Goal: Transaction & Acquisition: Obtain resource

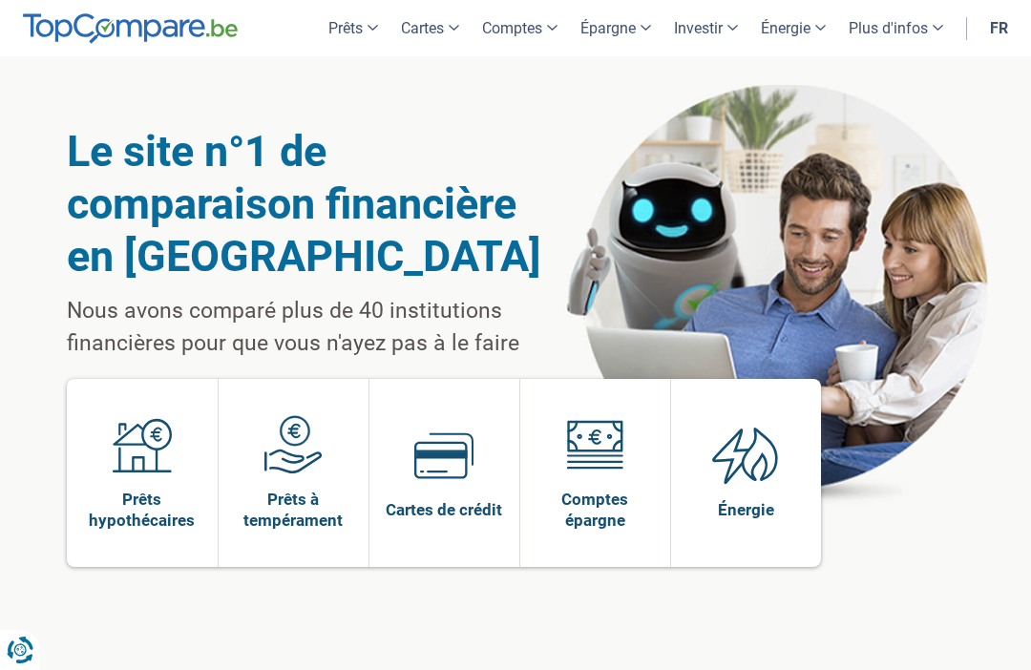
click at [443, 664] on div "Le site n°1 de comparaison financière en Belgique Nous avons comparé plus de 40…" at bounding box center [515, 365] width 897 height 618
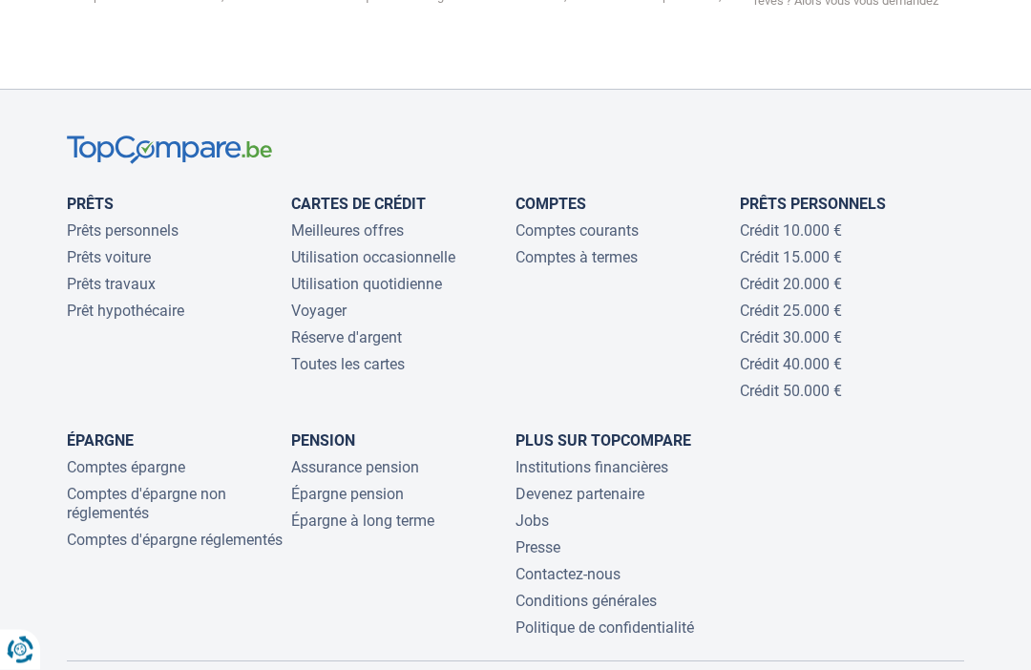
scroll to position [4212, 0]
click at [167, 248] on li "Prêts voiture" at bounding box center [179, 257] width 224 height 19
click at [137, 248] on link "Prêts voiture" at bounding box center [109, 257] width 84 height 18
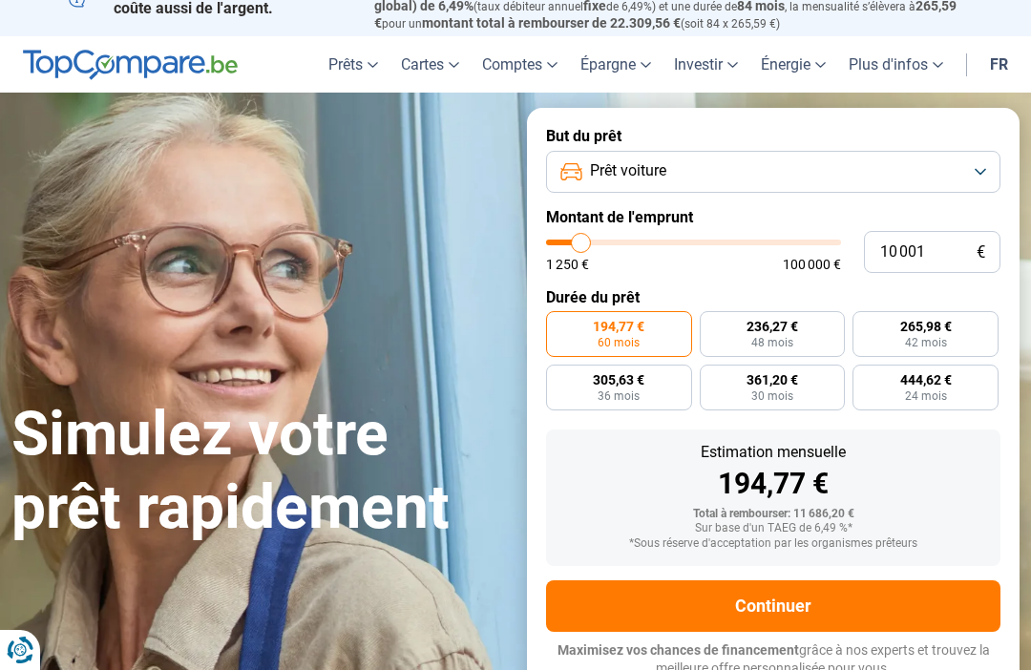
type input "12 500"
type input "12500"
type input "13 250"
type input "13250"
type input "14 000"
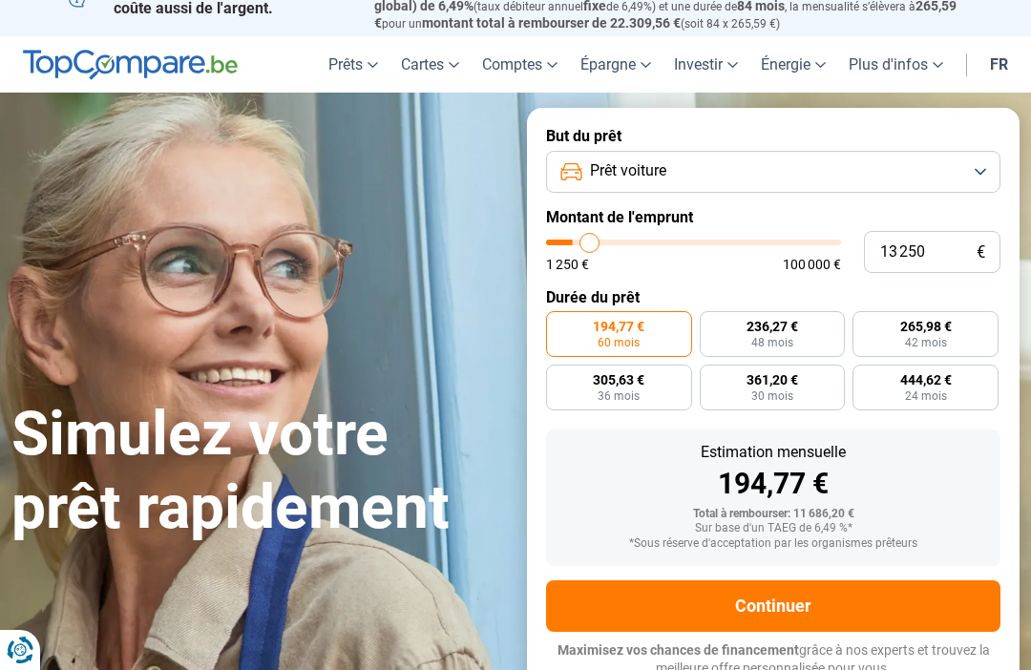
type input "14000"
type input "14 500"
type input "14500"
type input "15 500"
type input "15500"
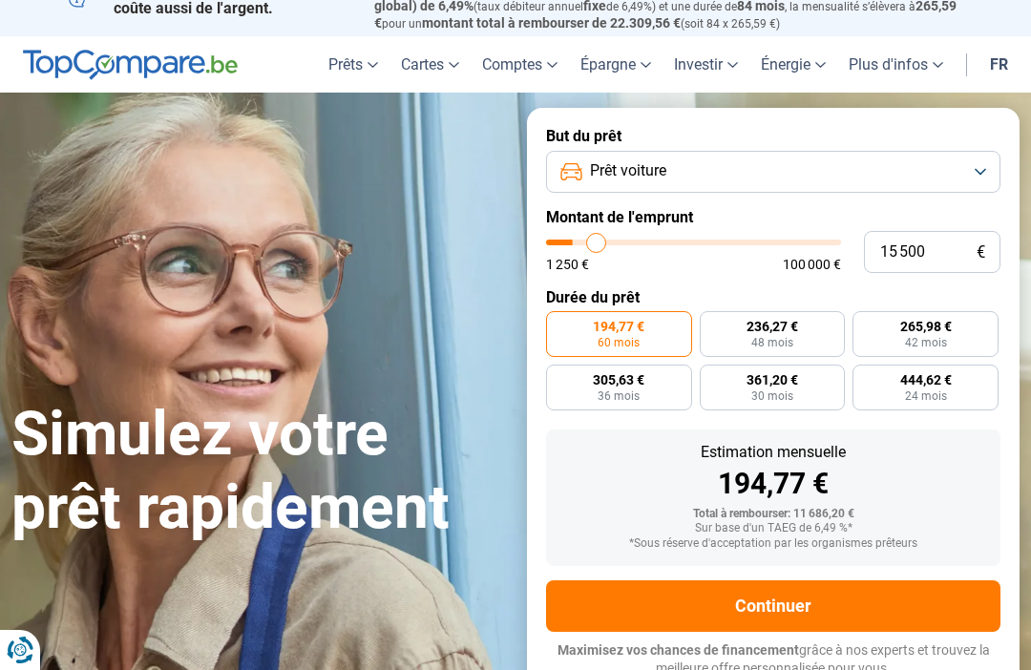
type input "16 750"
type input "16750"
type input "18 250"
type input "18250"
type input "20 000"
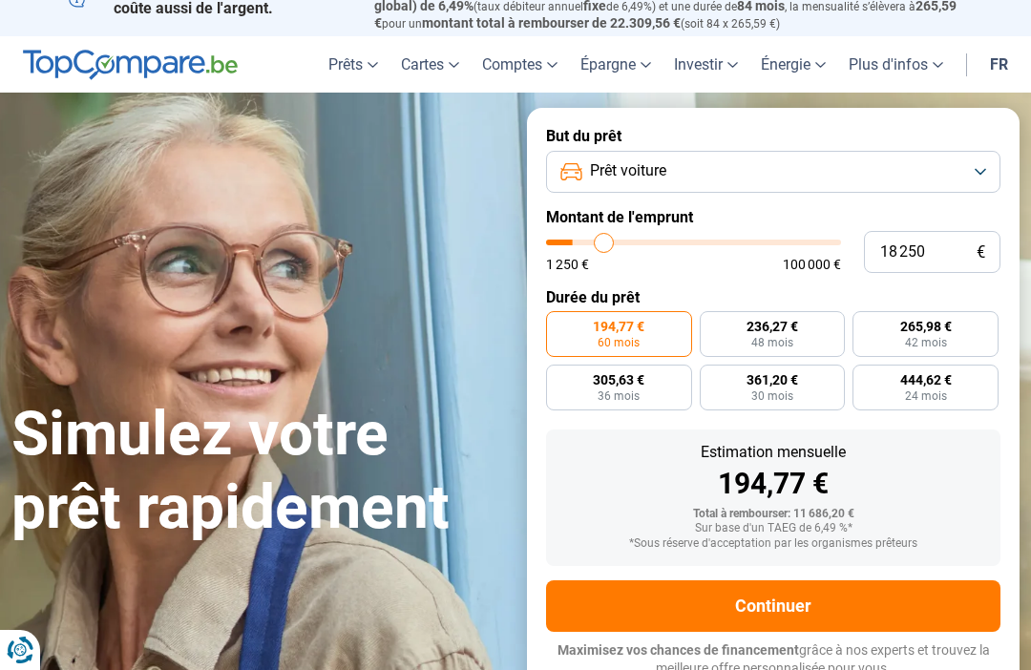
type input "20000"
type input "21 500"
type input "21500"
type input "22 750"
type input "22750"
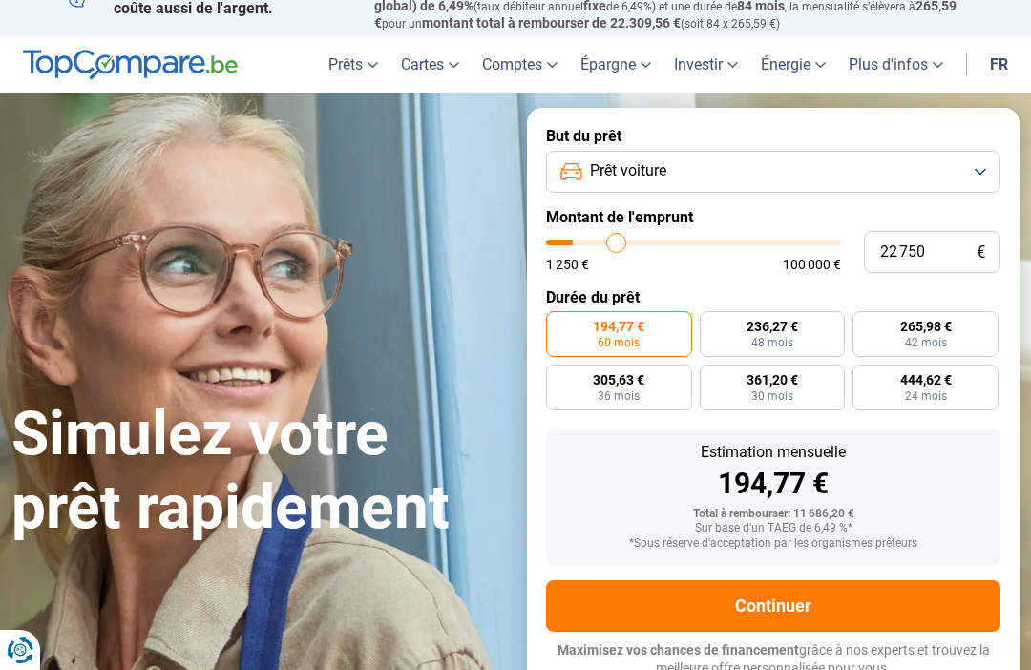
type input "24 250"
type input "24250"
type input "25 000"
type input "25000"
type input "26 250"
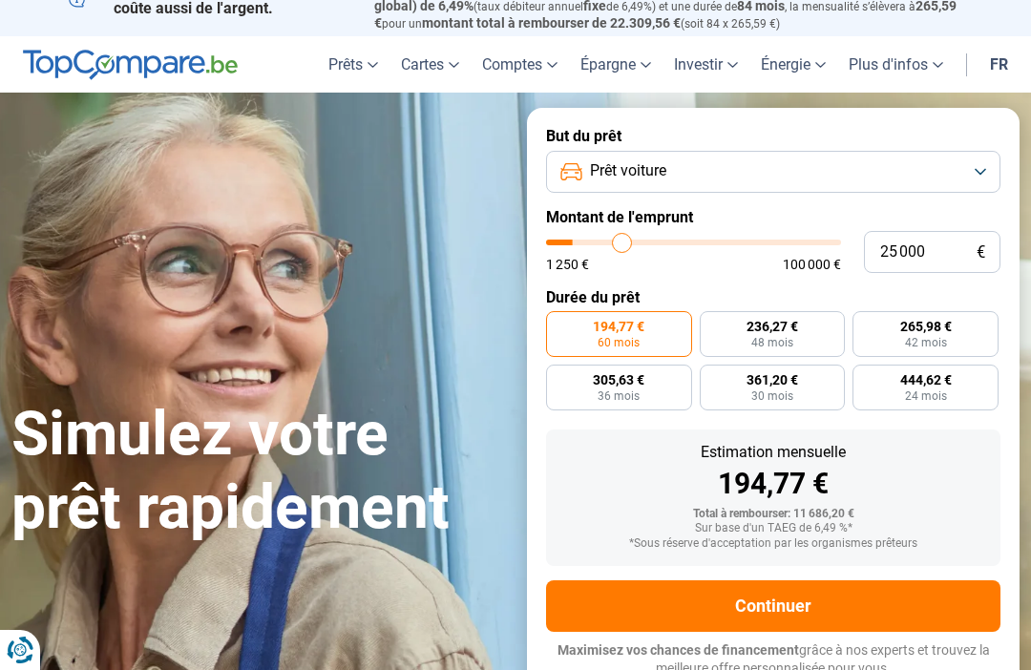
type input "26250"
type input "27 250"
type input "27250"
type input "28 250"
type input "28250"
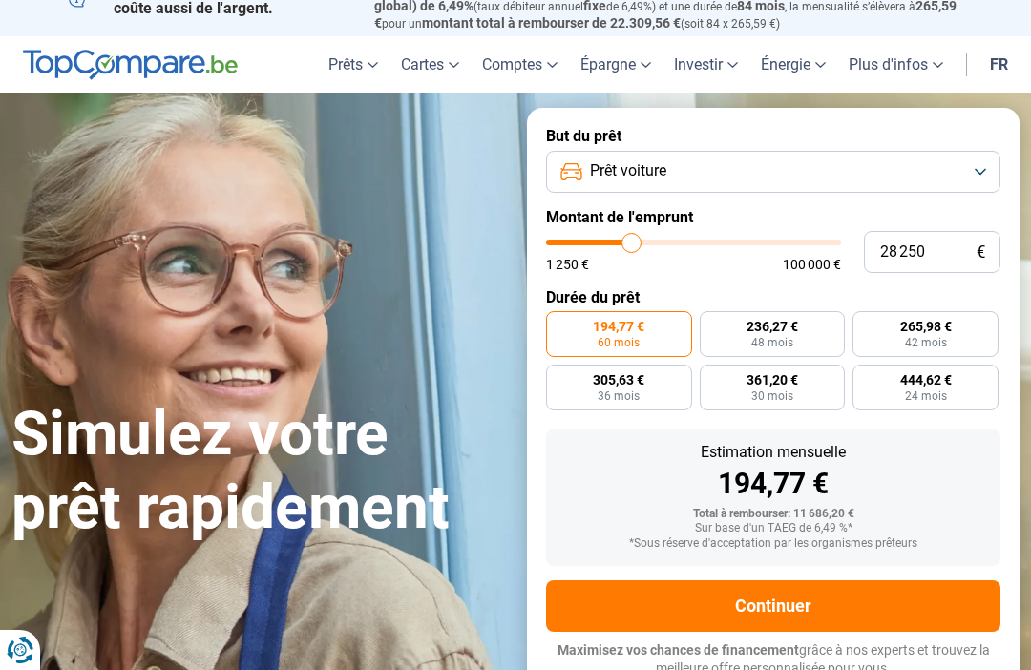
type input "29 000"
type input "29000"
type input "30 000"
type input "30000"
type input "30 750"
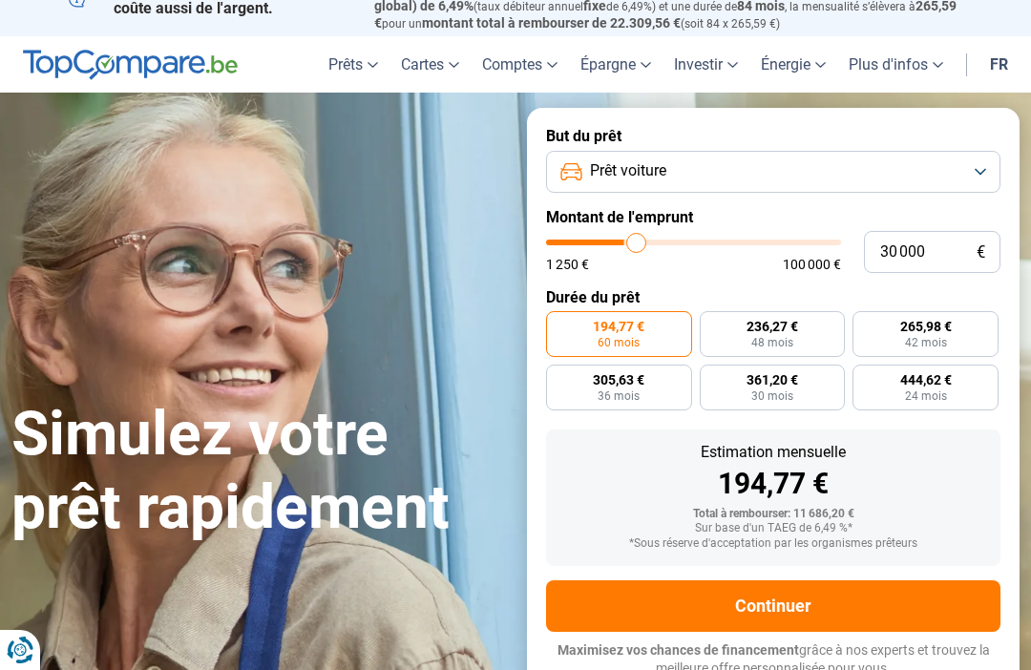
type input "30750"
type input "31 500"
type input "31500"
type input "31 750"
type input "31750"
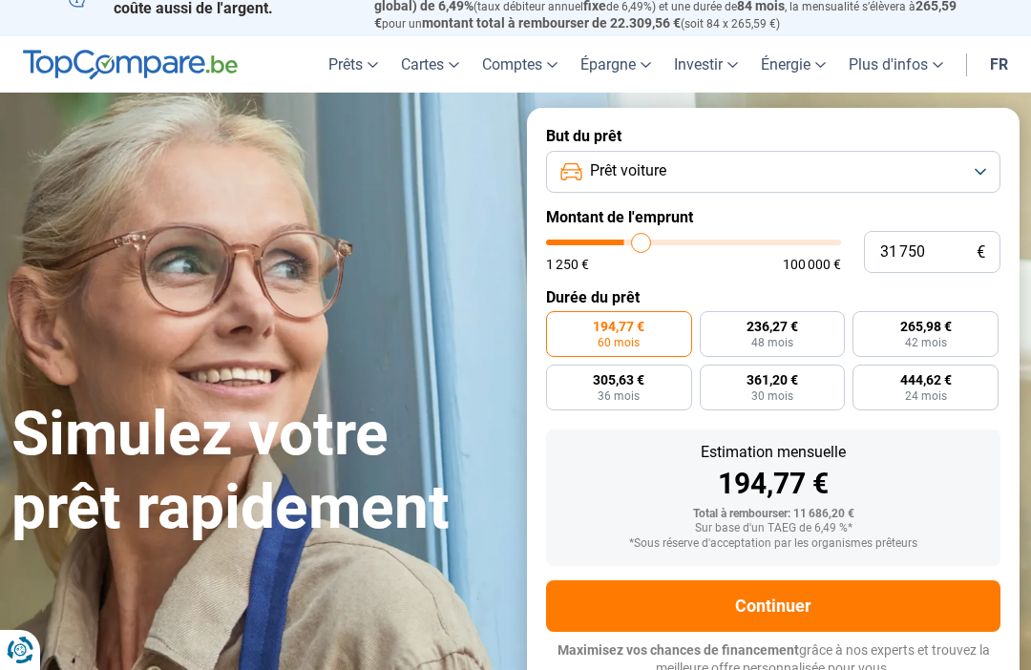
type input "32 500"
type input "32500"
type input "32 750"
type input "32750"
type input "33 250"
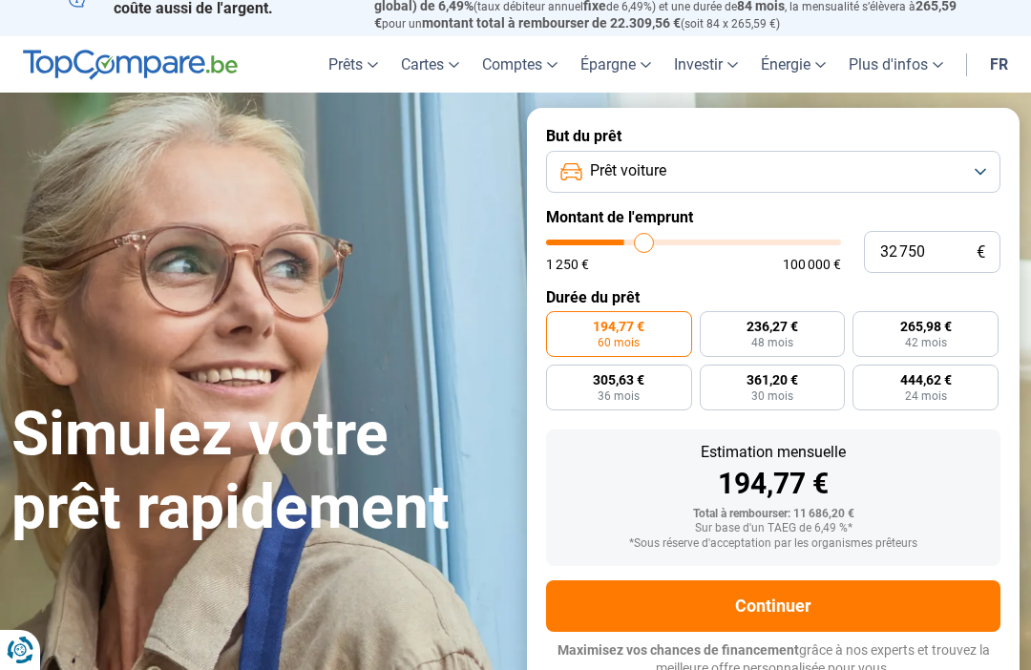
type input "33250"
type input "33 750"
type input "33750"
type input "34 250"
type input "34250"
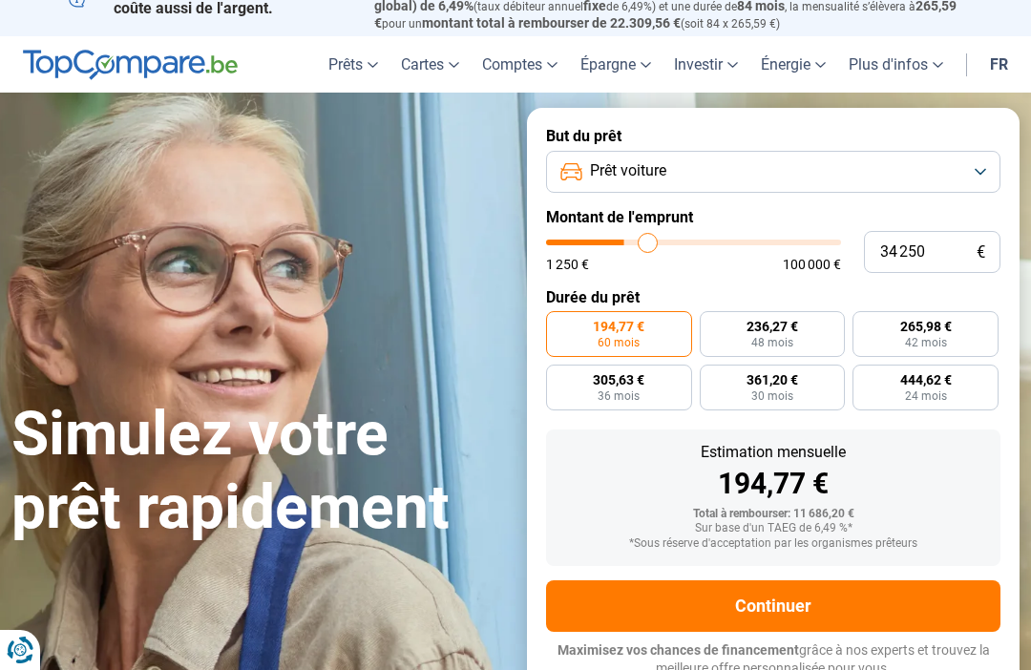
type input "34 500"
type input "34500"
type input "35 000"
type input "35000"
type input "35 250"
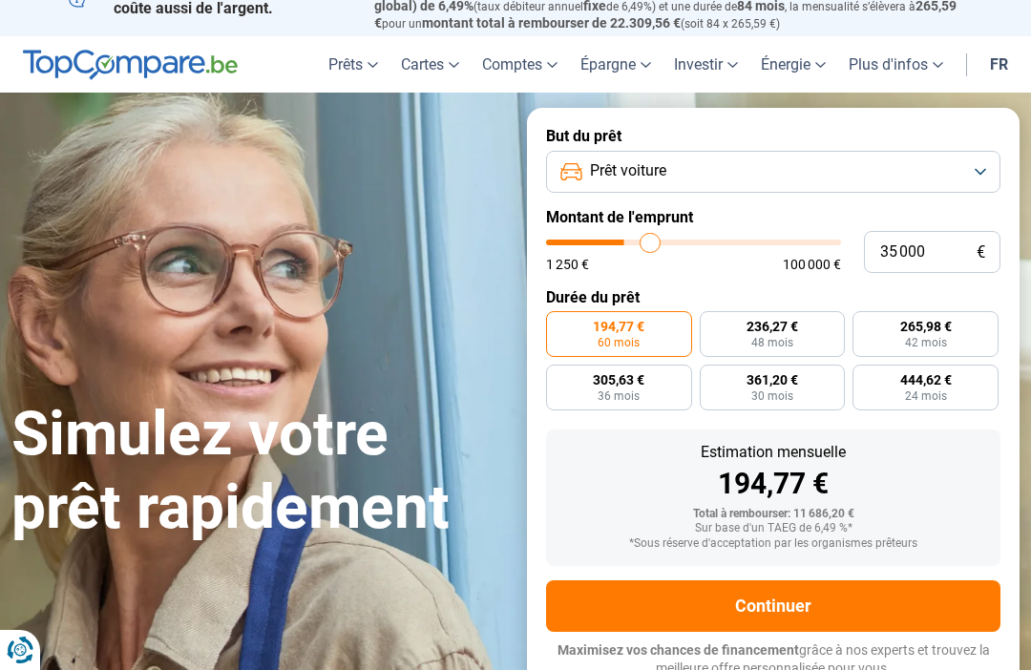
type input "35250"
type input "35 500"
type input "35500"
type input "36 250"
type input "36250"
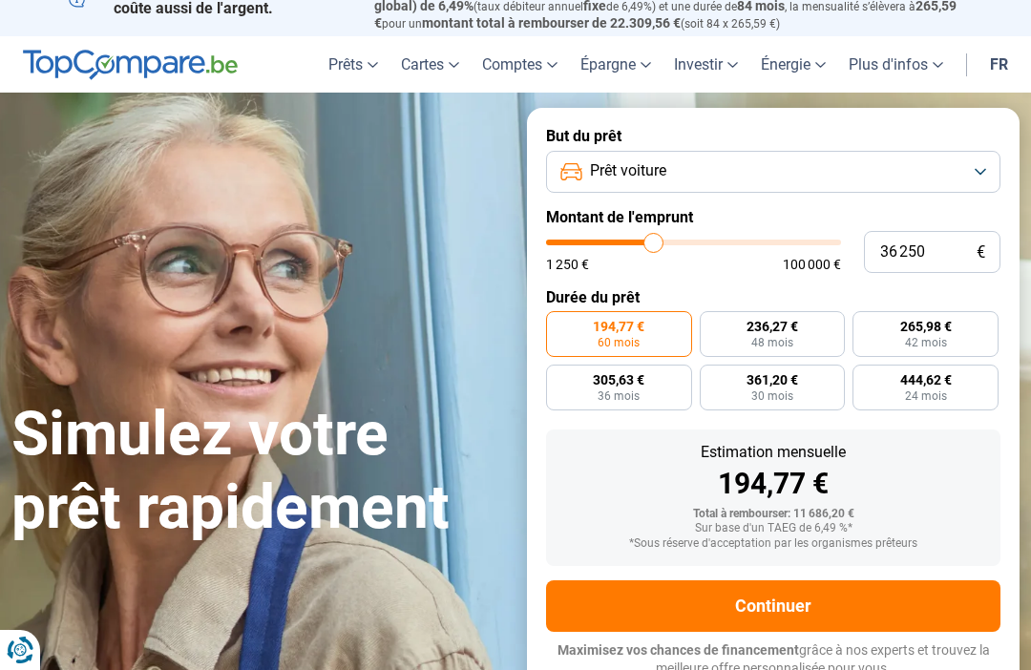
type input "36 750"
type input "36750"
type input "37 250"
type input "37250"
type input "38 000"
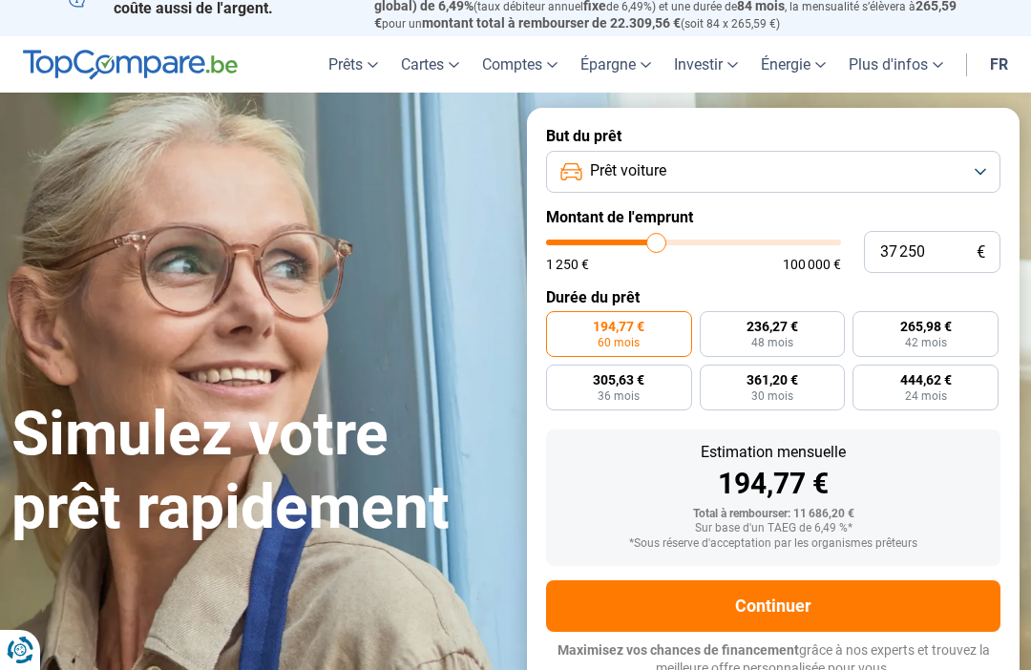
type input "38000"
type input "39 000"
type input "39000"
type input "39 750"
type input "39750"
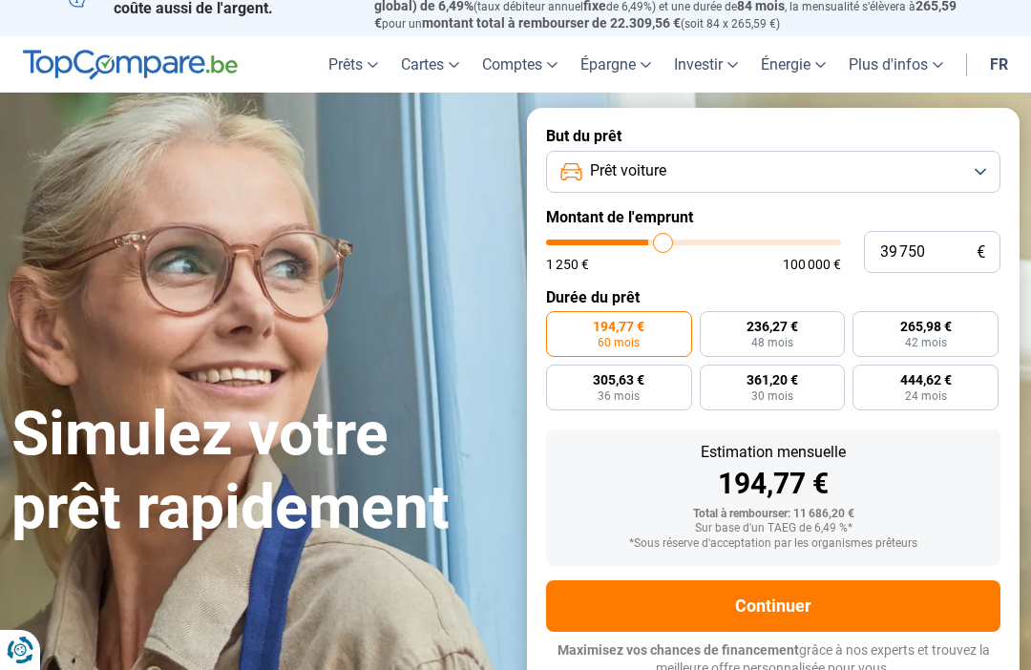
type input "41 000"
type input "41000"
type input "42 500"
type input "42500"
type input "43 500"
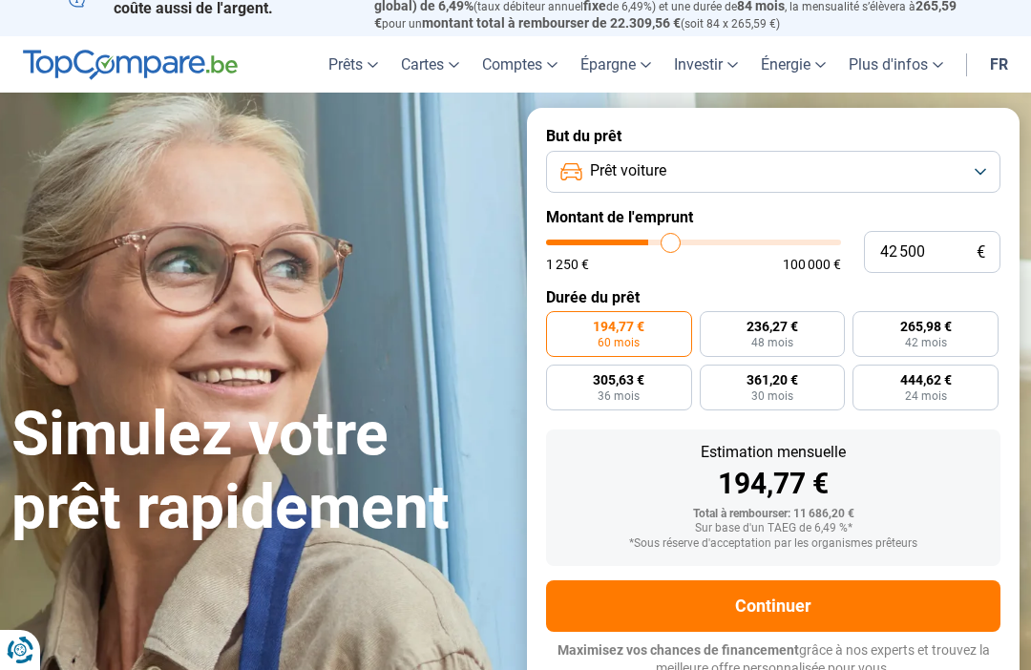
type input "43500"
type input "44 500"
type input "44500"
type input "45 500"
type input "45500"
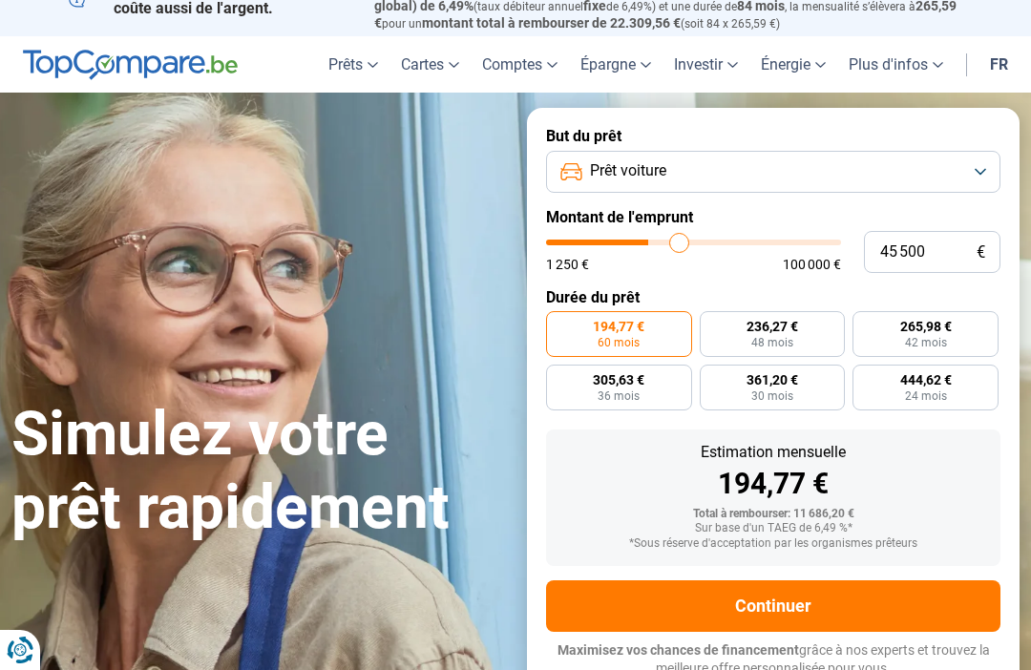
type input "46 250"
type input "46250"
type input "47 000"
type input "47000"
type input "47 750"
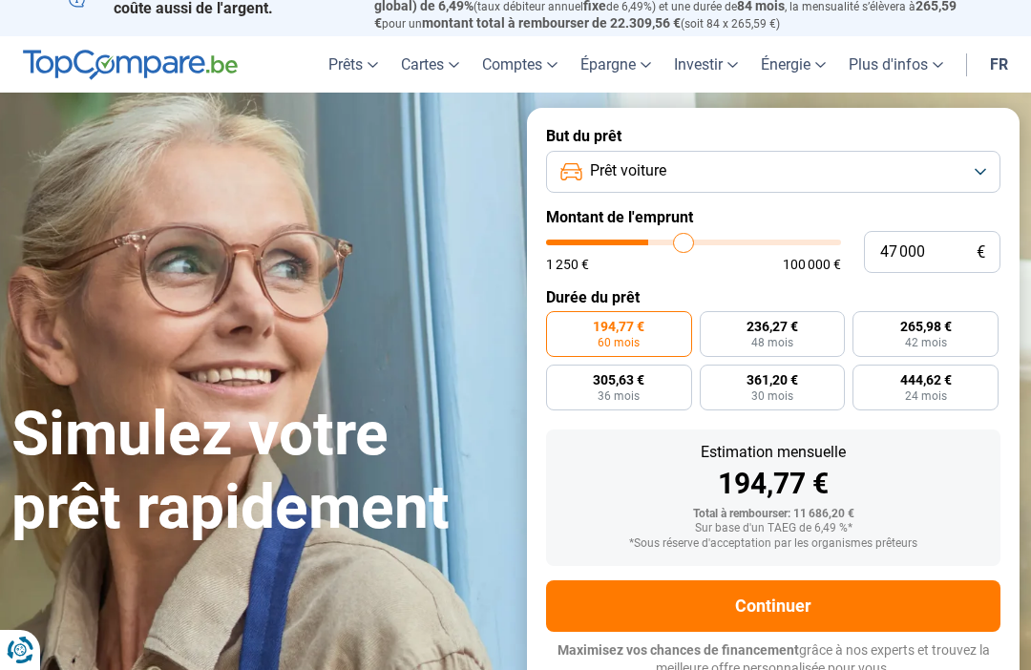
type input "47750"
type input "48 000"
type input "48000"
type input "48 250"
type input "48250"
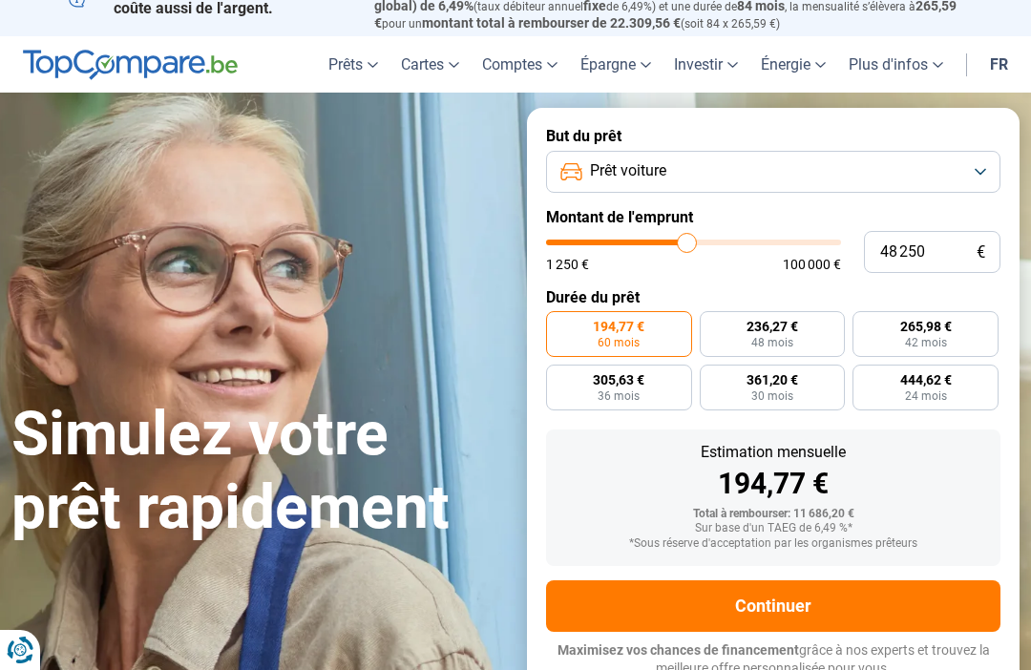
type input "48 750"
type input "48750"
type input "49 000"
type input "49000"
type input "49 500"
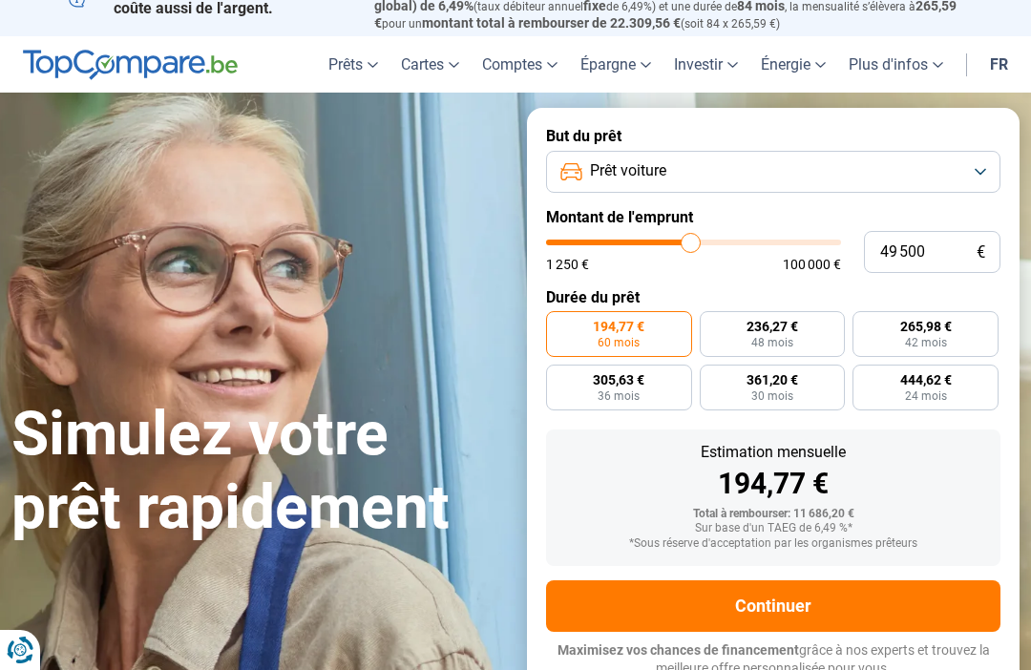
type input "49500"
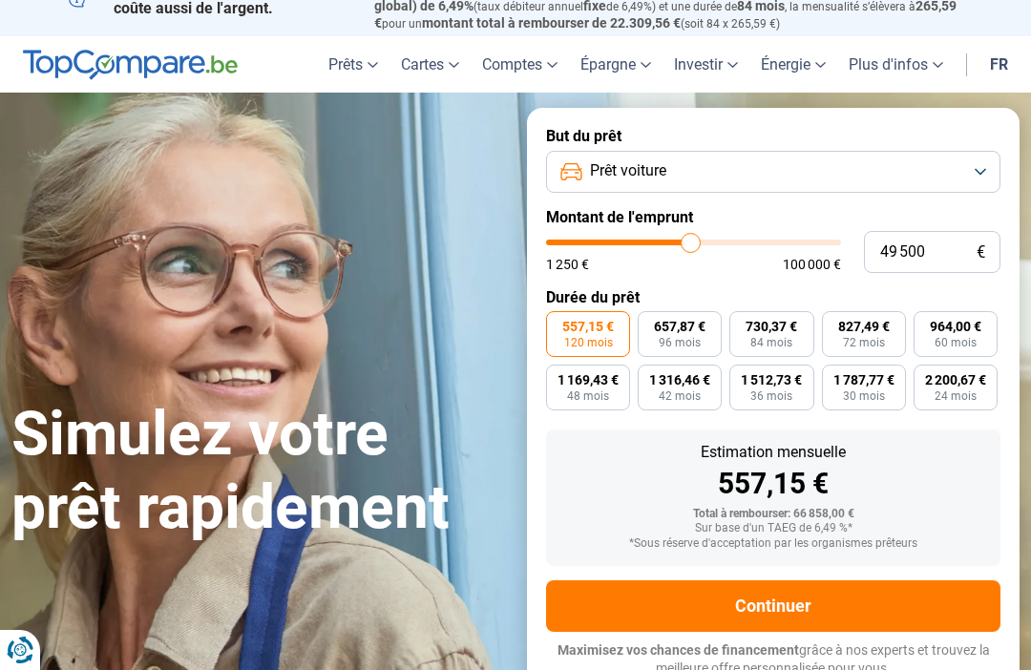
type input "51 500"
type input "51500"
type input "51 750"
type input "51750"
type input "53 500"
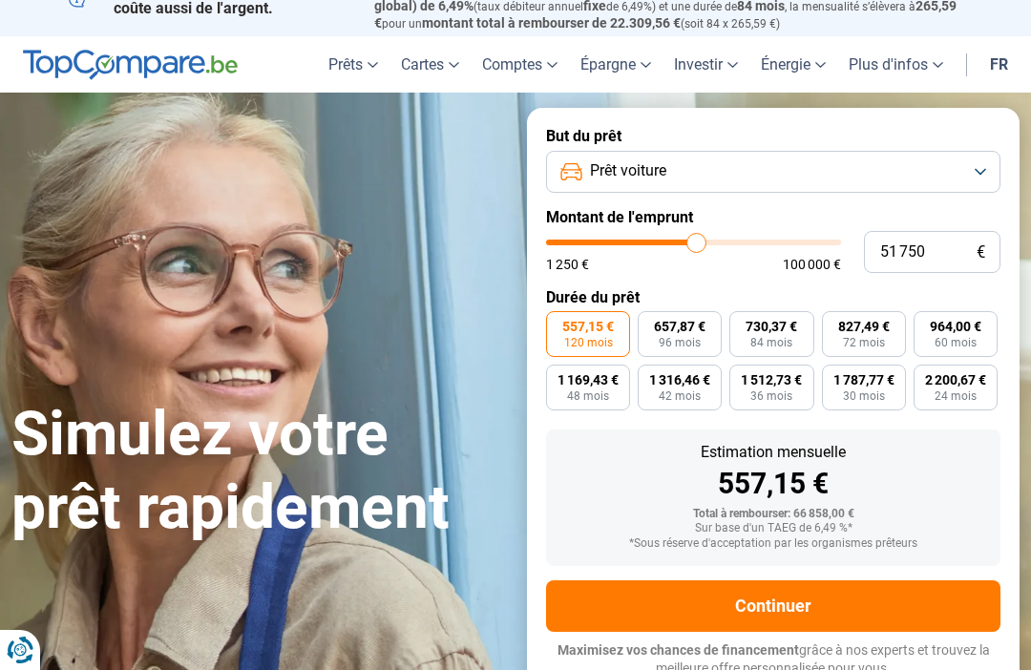
type input "53500"
type input "55 000"
type input "55000"
type input "56 750"
type input "56750"
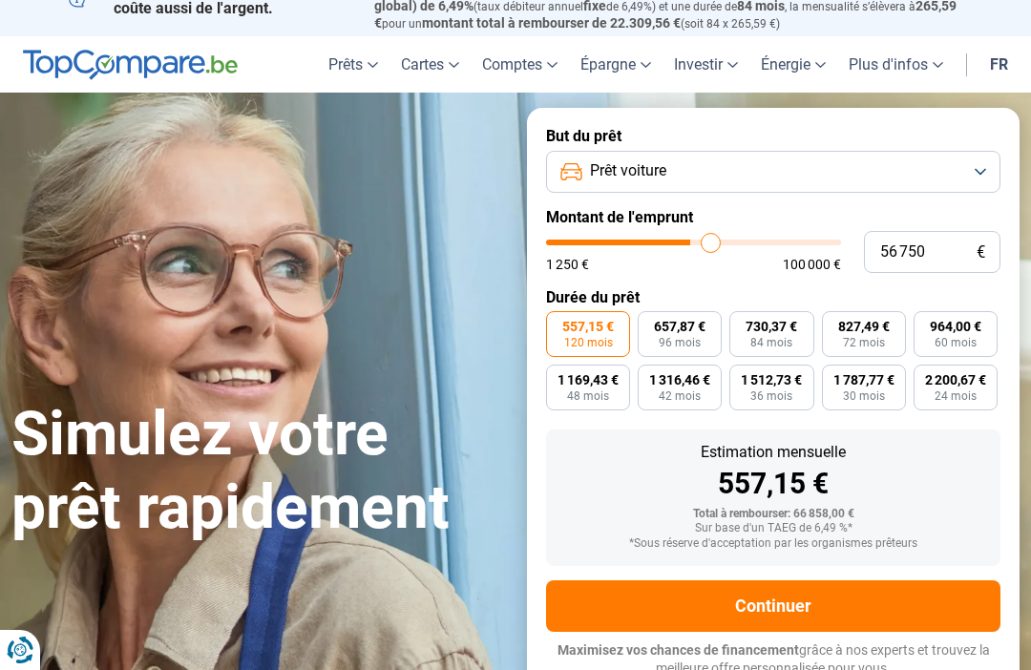
type input "59 000"
type input "59000"
type input "61 500"
type input "61500"
type input "64 500"
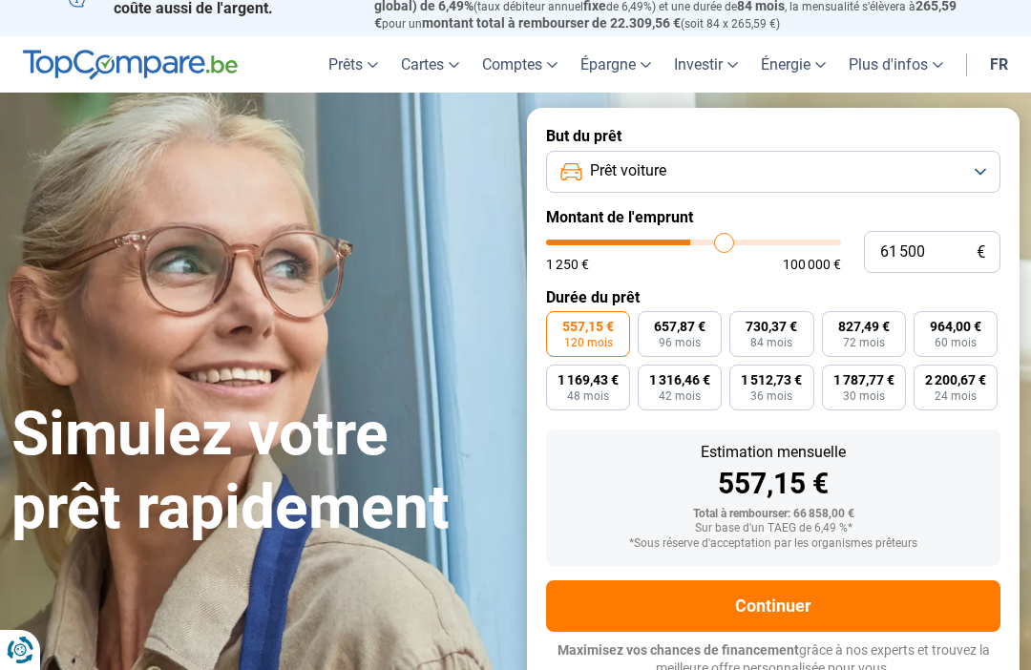
type input "64500"
type input "67 250"
type input "67250"
type input "69 750"
type input "69750"
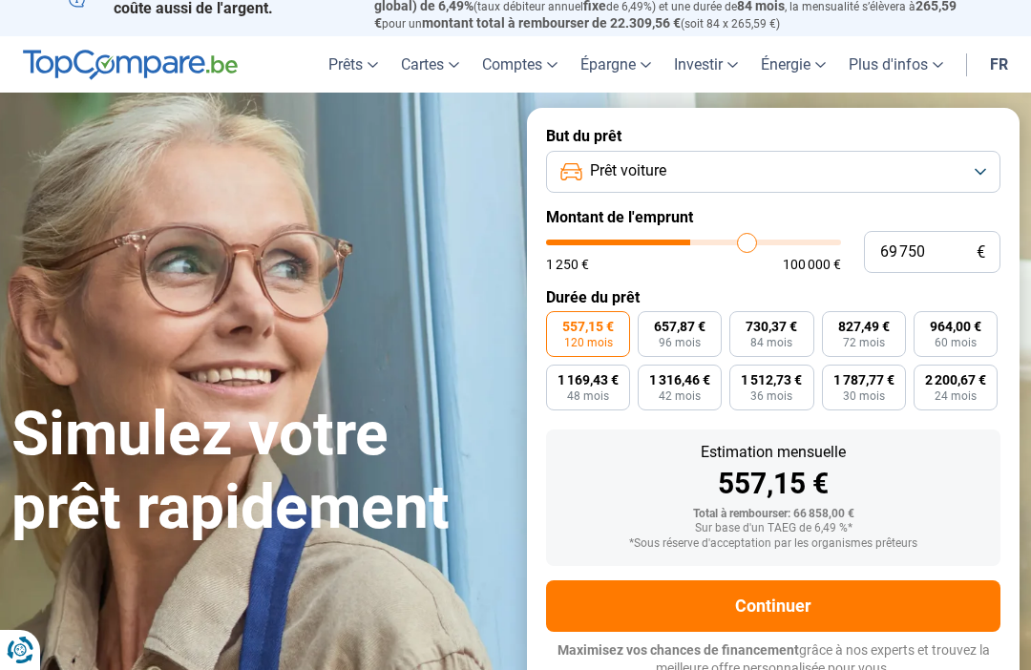
type input "71 750"
type input "71750"
type input "72 750"
type input "72750"
type input "73 500"
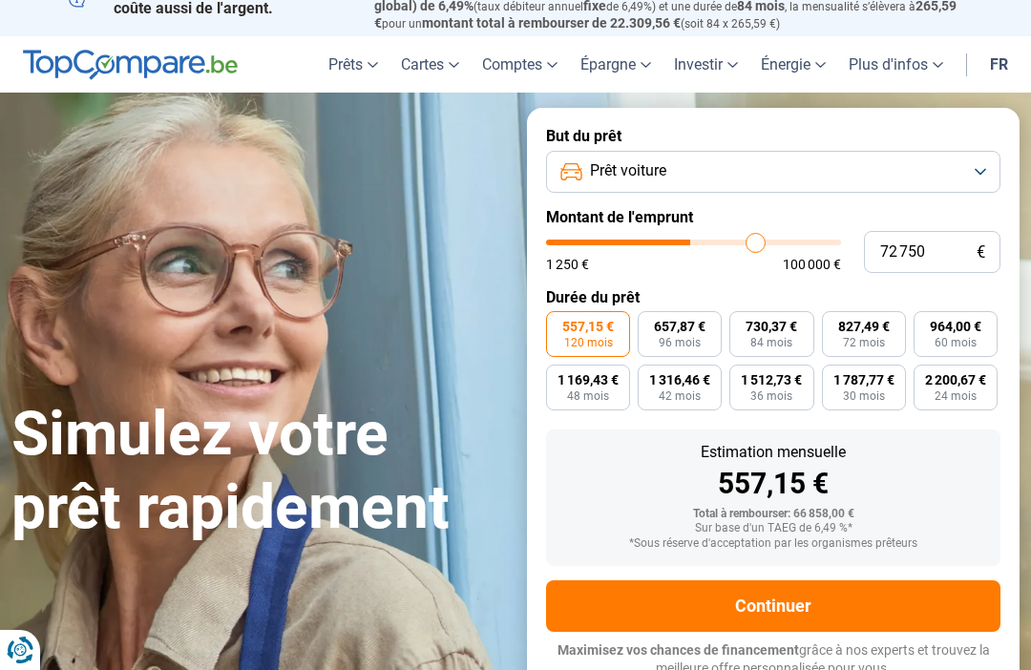
type input "73500"
type input "73 750"
type input "73750"
type input "74 500"
type input "74500"
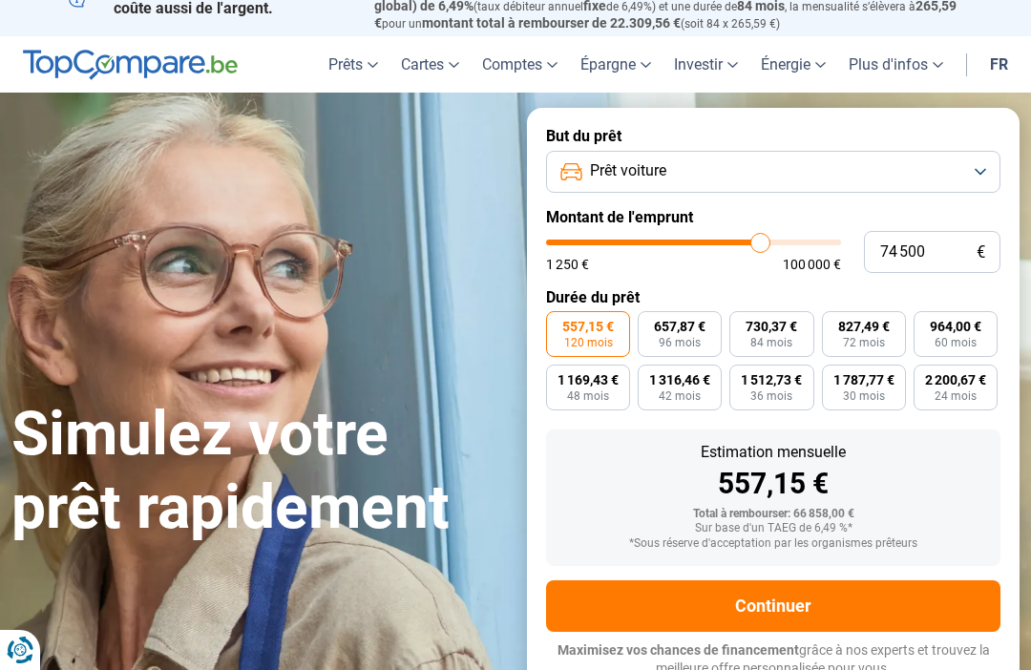
type input "75 000"
type input "75000"
click at [938, 249] on input "75 000" at bounding box center [932, 252] width 137 height 42
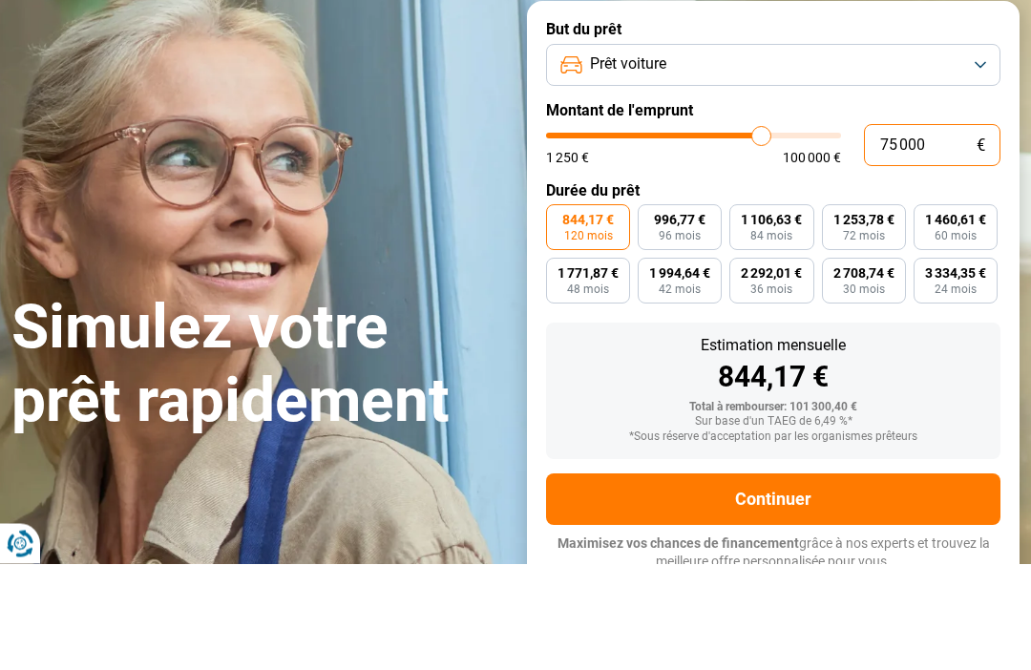
type input "7 500"
type input "7500"
type input "750"
type input "1250"
type input "75"
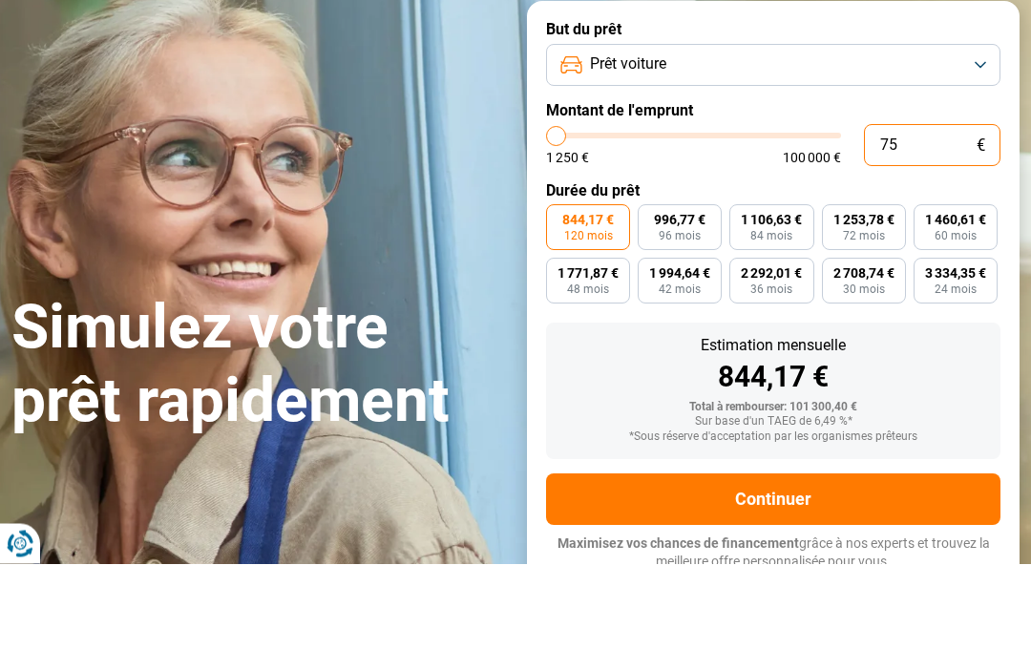
type input "1250"
type input "7"
type input "1250"
type input "0"
type input "1250"
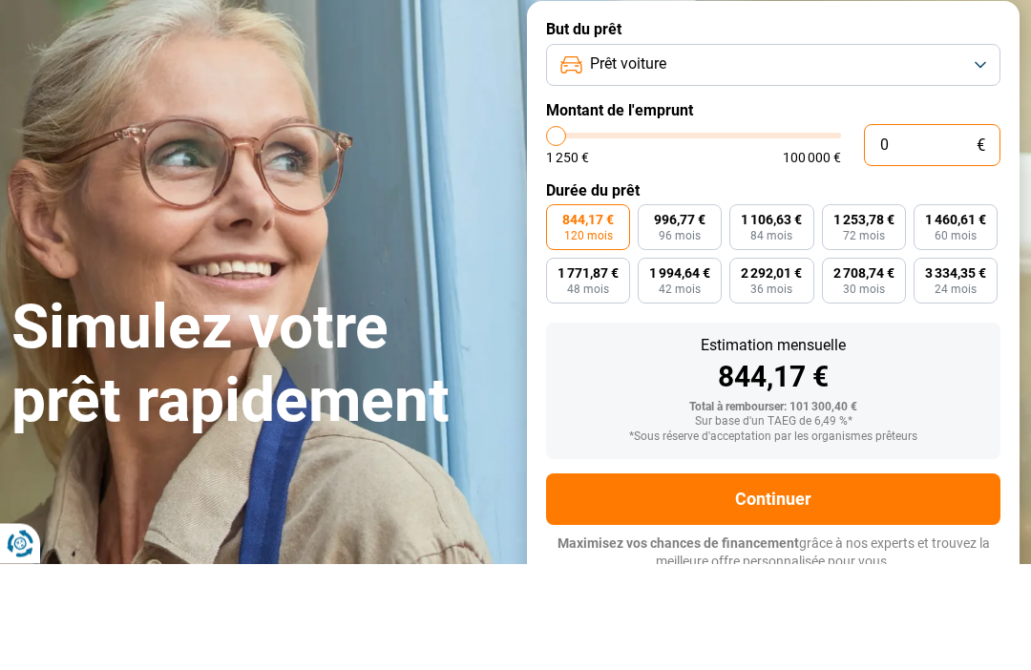
type input "8"
type input "1250"
type input "85"
type input "1250"
type input "850"
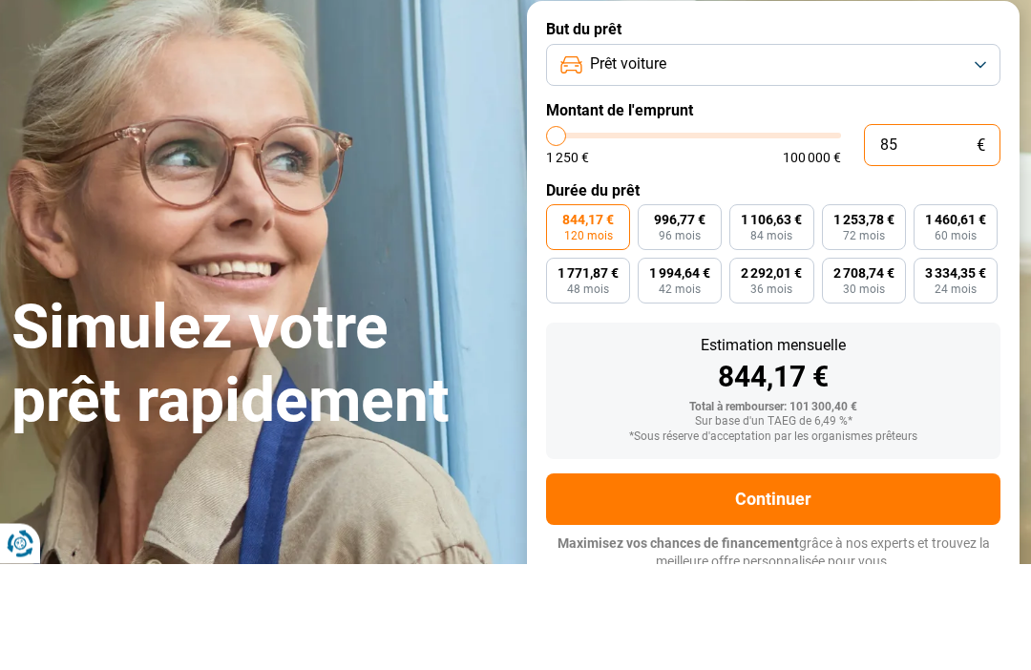
type input "1250"
type input "8 500"
type input "8500"
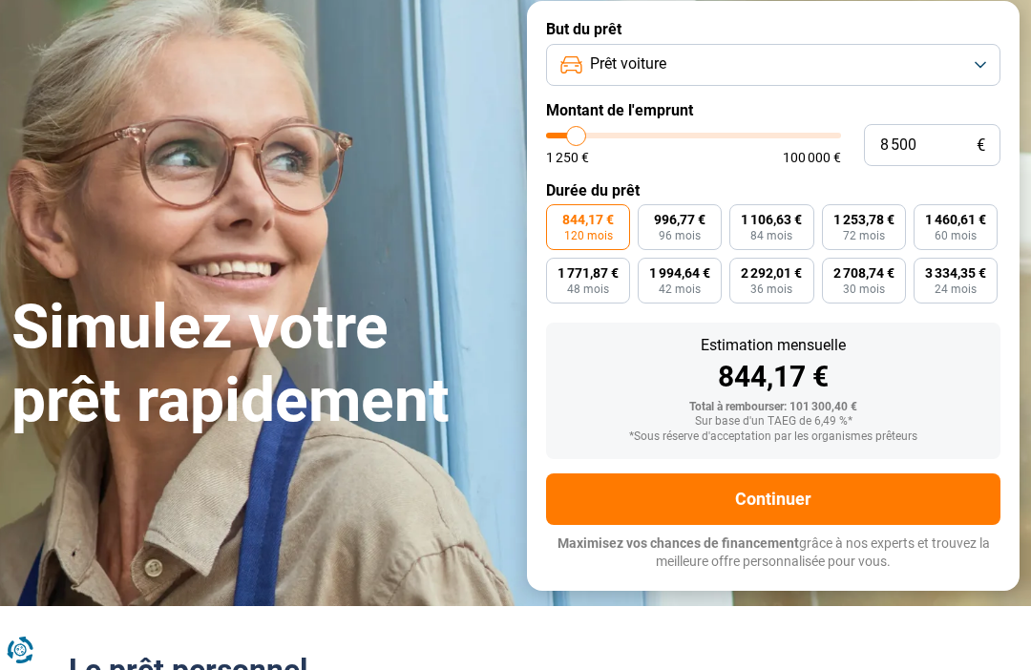
radio input "true"
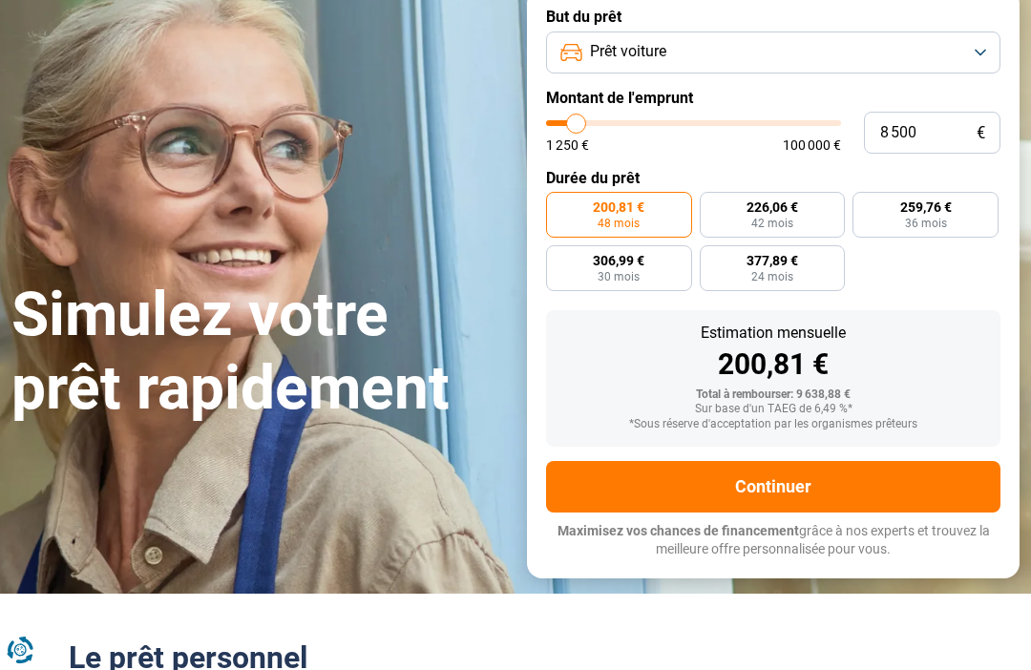
scroll to position [137, 0]
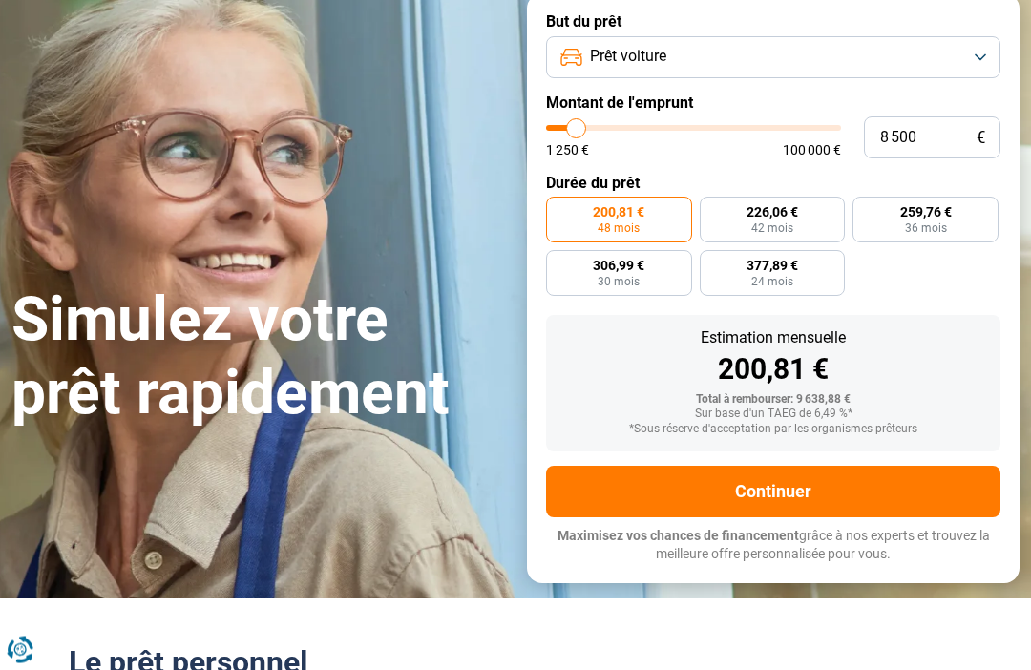
click at [898, 475] on button "Continuer" at bounding box center [773, 493] width 454 height 52
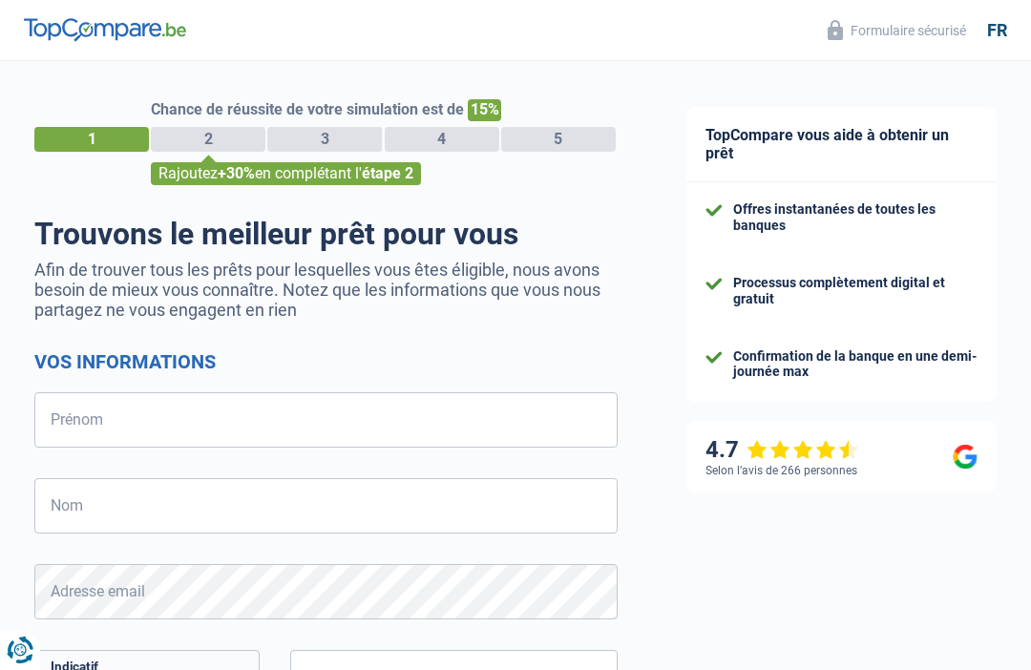
select select "32"
